Goal: Navigation & Orientation: Find specific page/section

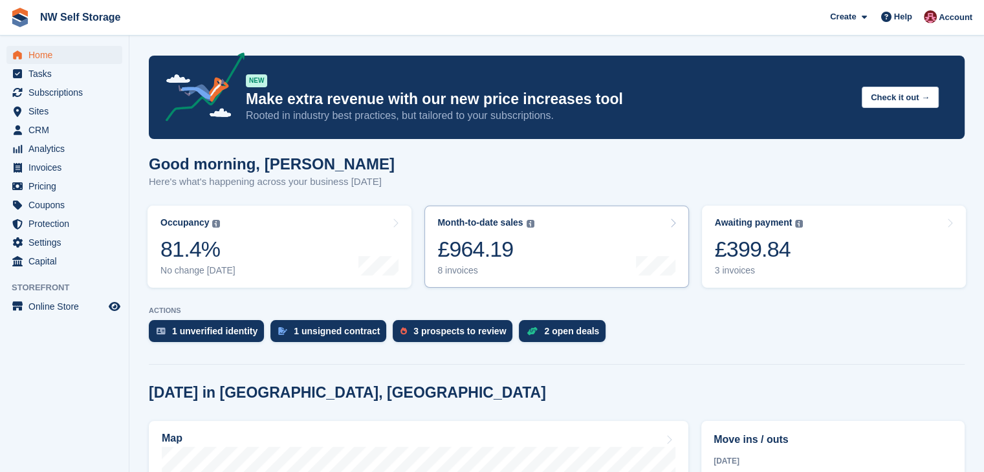
click at [551, 272] on link "Month-to-date sales The sum of all finalised invoices generated this month to d…" at bounding box center [556, 247] width 264 height 82
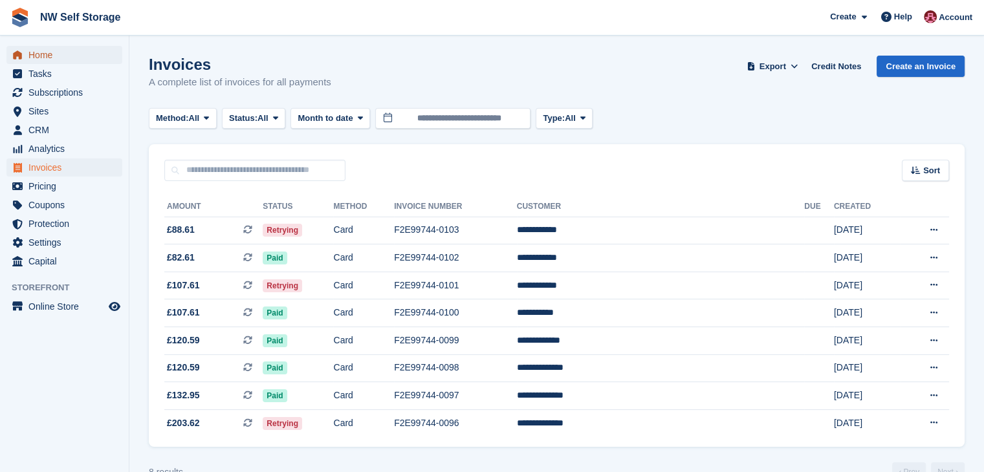
click at [60, 60] on span "Home" at bounding box center [67, 55] width 78 height 18
